Goal: Find specific page/section: Find specific page/section

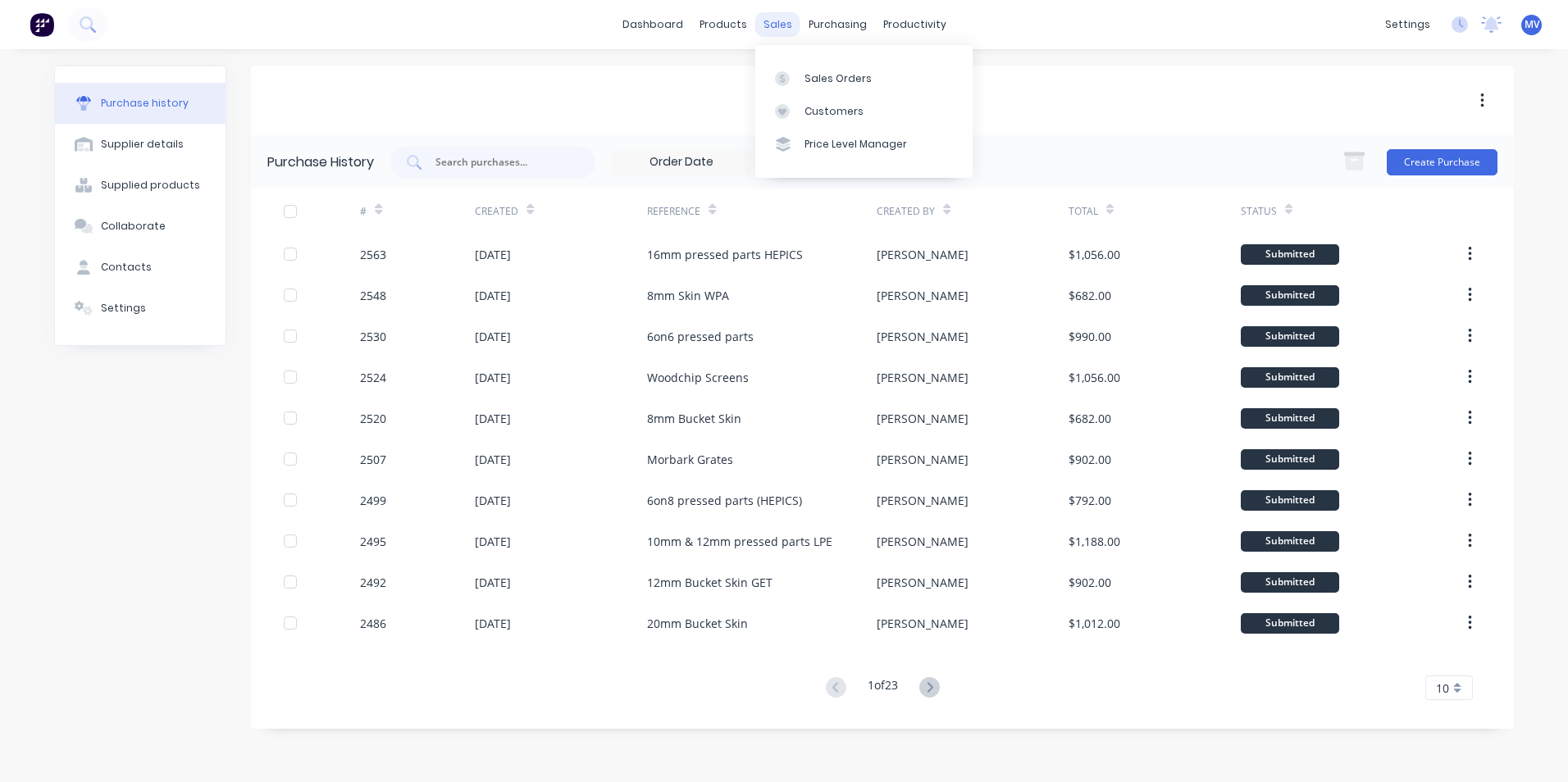
click at [777, 19] on div "sales" at bounding box center [779, 25] width 45 height 25
click at [828, 77] on div "Sales Orders" at bounding box center [839, 78] width 67 height 15
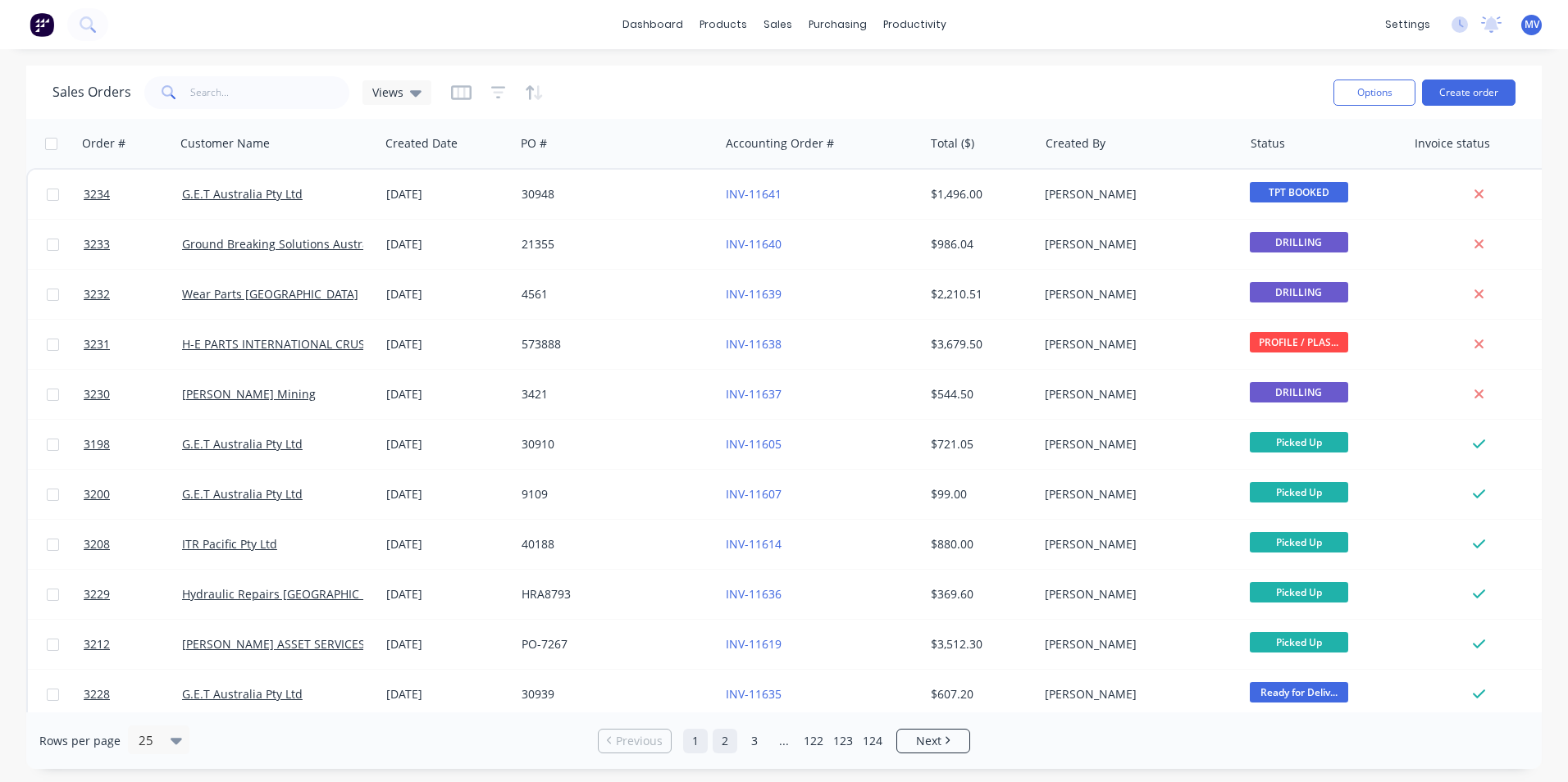
click at [722, 742] on link "2" at bounding box center [725, 741] width 25 height 25
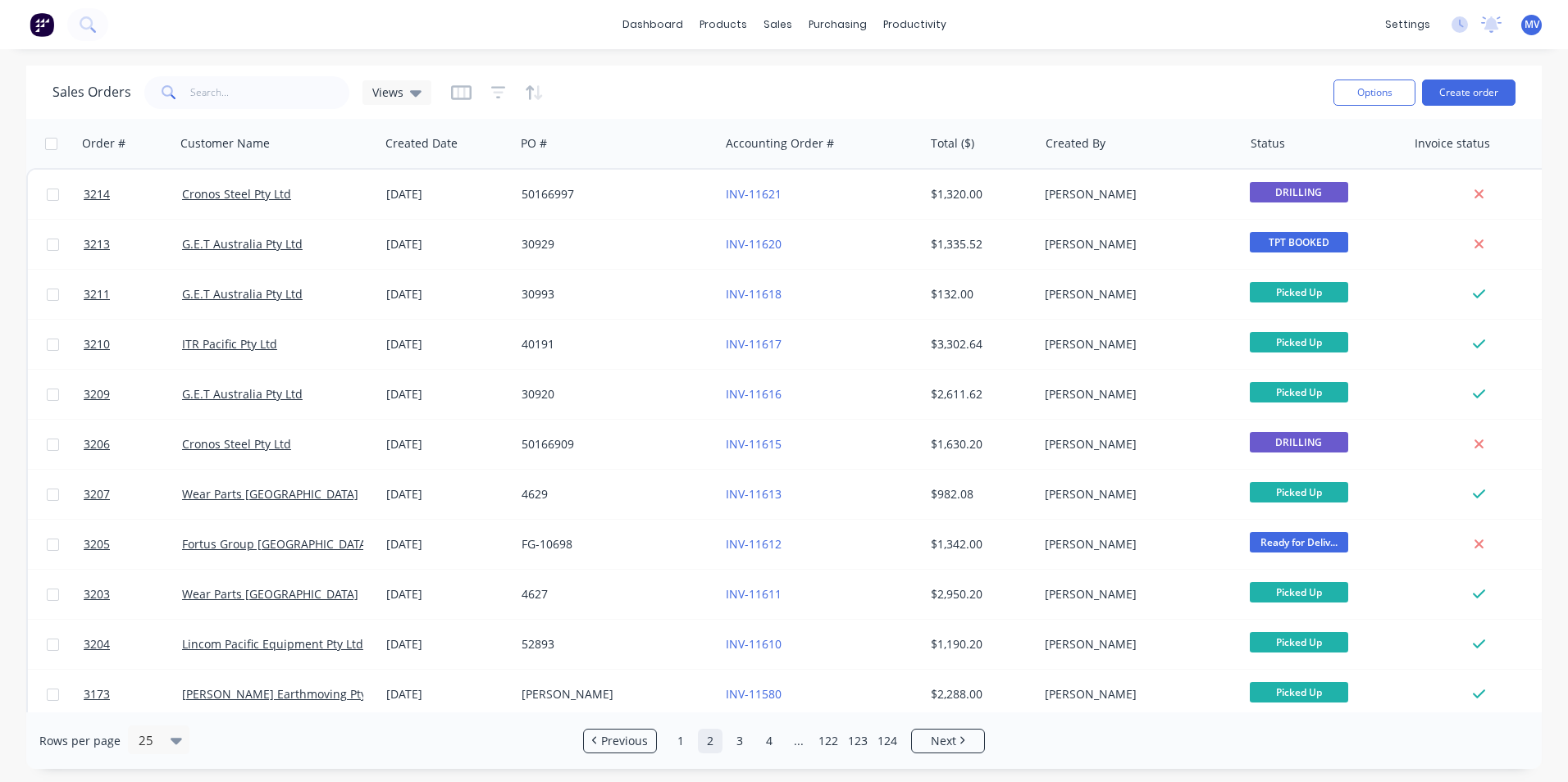
click at [722, 742] on ul "Previous 1 2 3 4 ... 122 123 124 Next" at bounding box center [784, 741] width 415 height 25
click at [681, 741] on link "1" at bounding box center [680, 741] width 25 height 25
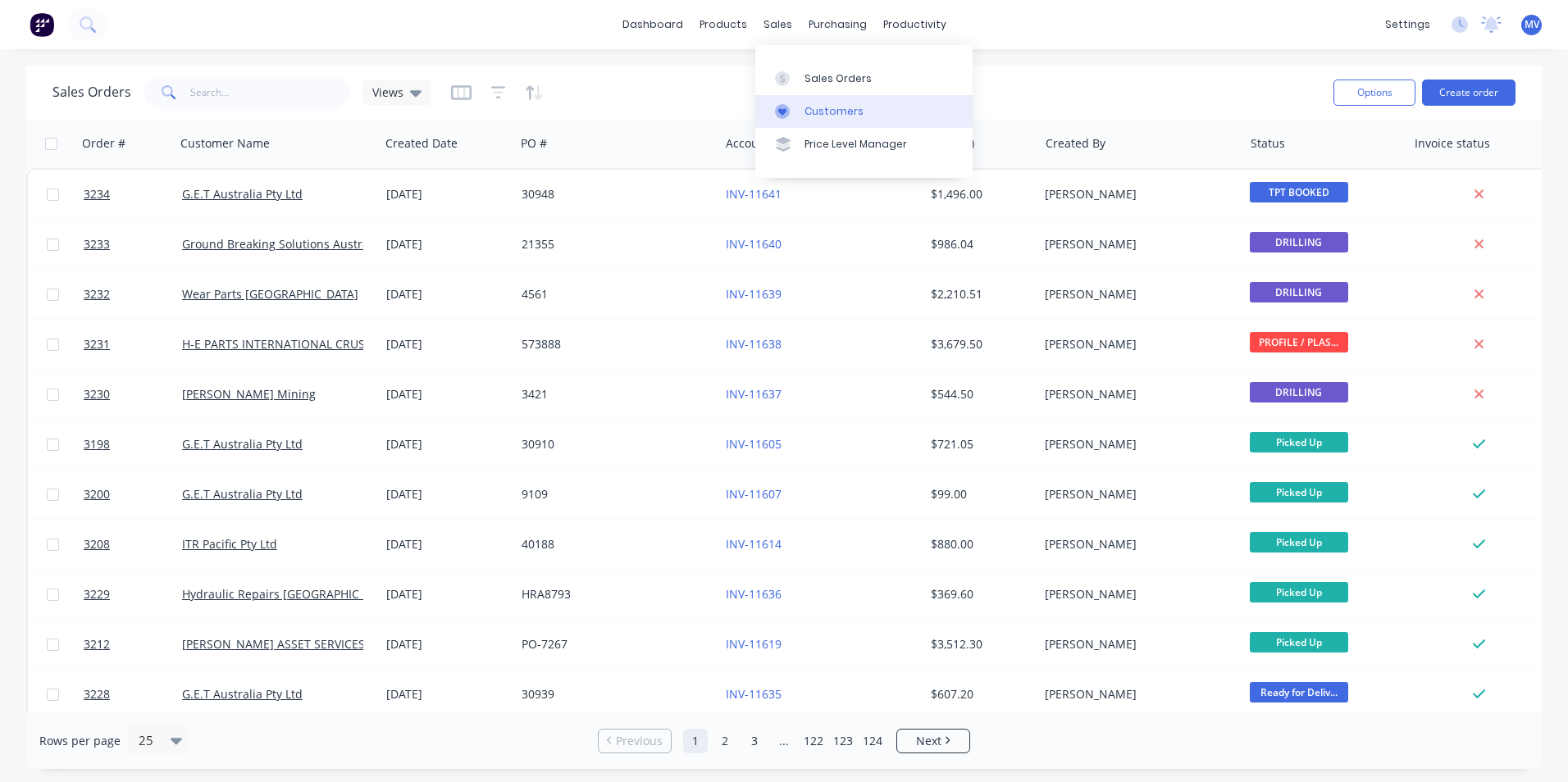
click at [829, 109] on div "Customers" at bounding box center [834, 112] width 59 height 15
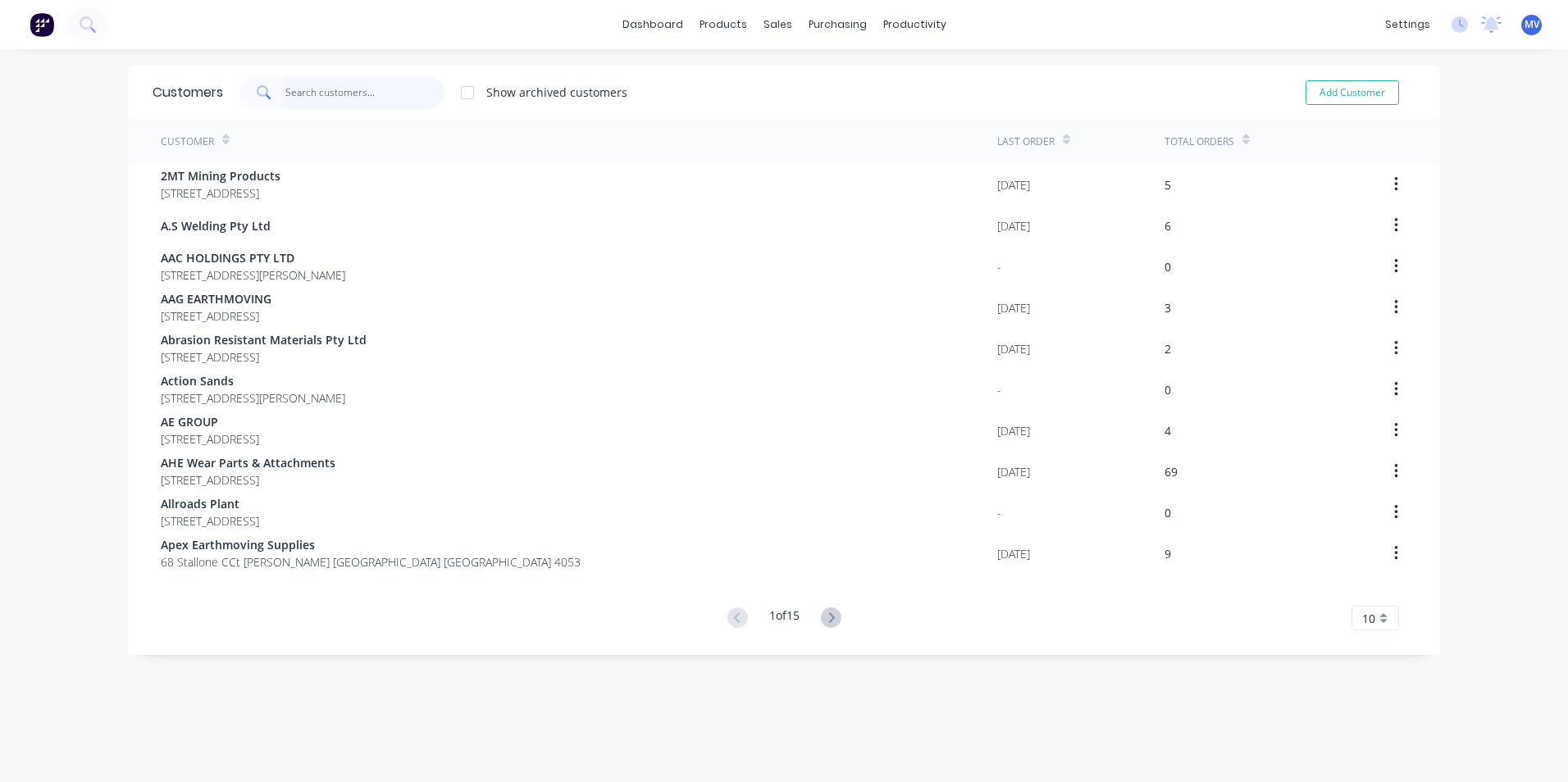
click at [317, 93] on input "text" at bounding box center [366, 93] width 160 height 33
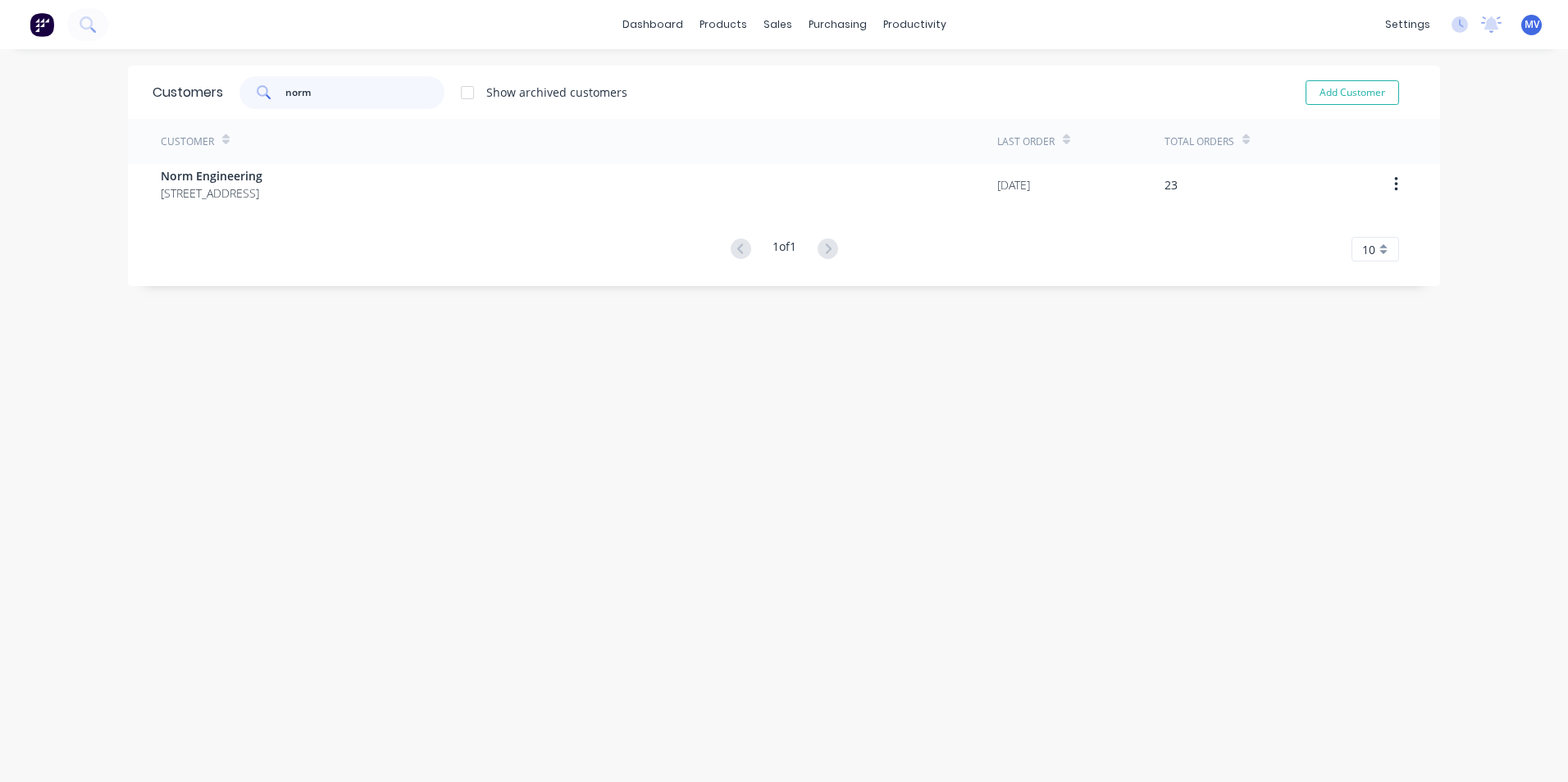
type input "norm"
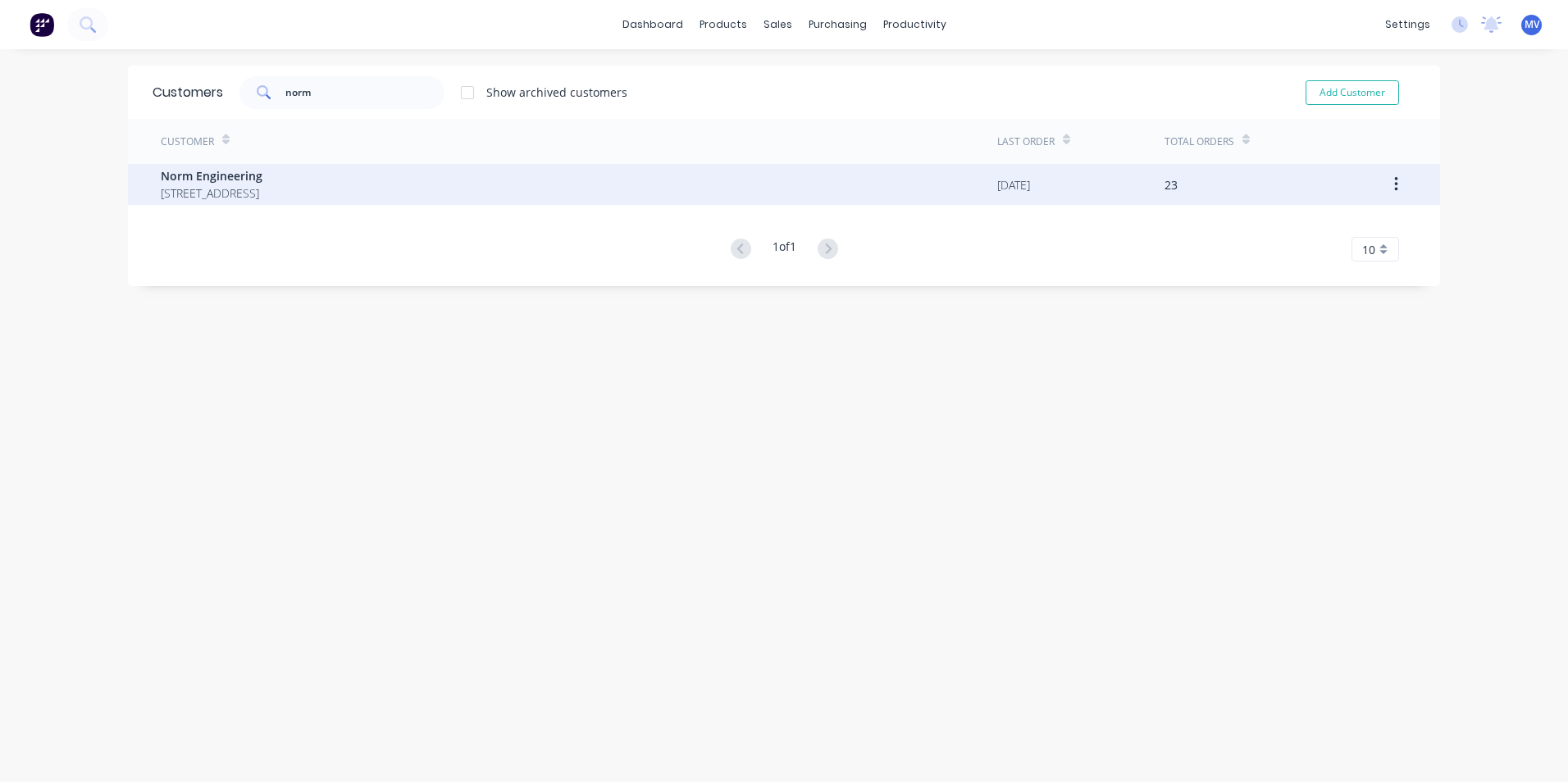
click at [263, 180] on span "Norm Engineering" at bounding box center [212, 175] width 102 height 17
